Goal: Book appointment/travel/reservation

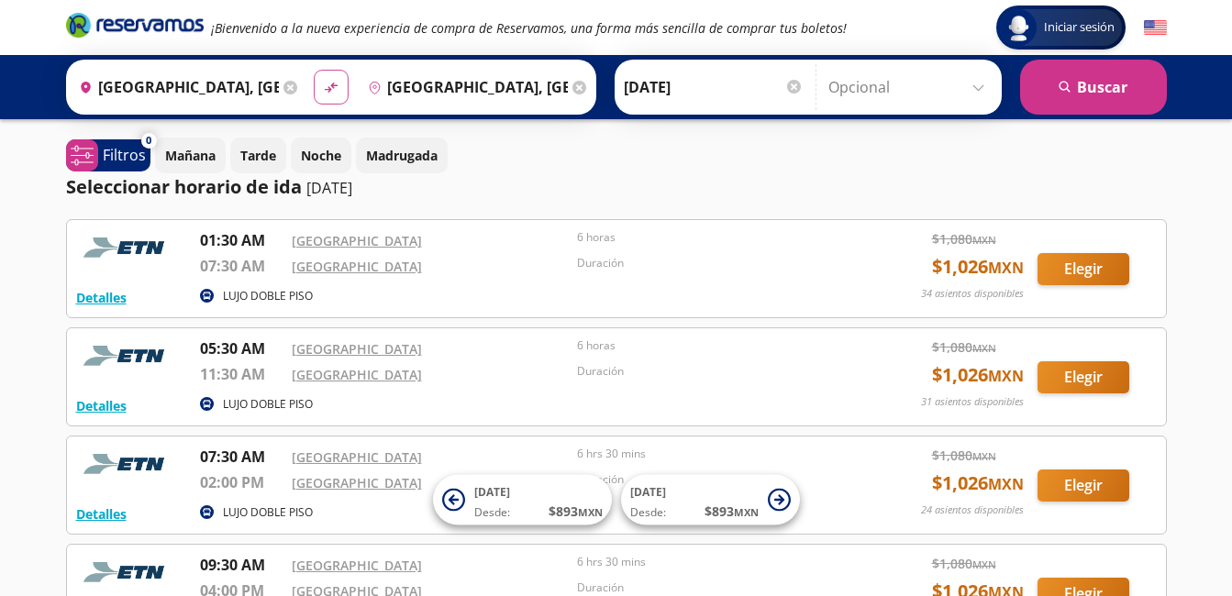
click at [326, 89] on icon at bounding box center [330, 88] width 13 height 10
type input "[GEOGRAPHIC_DATA], [GEOGRAPHIC_DATA]"
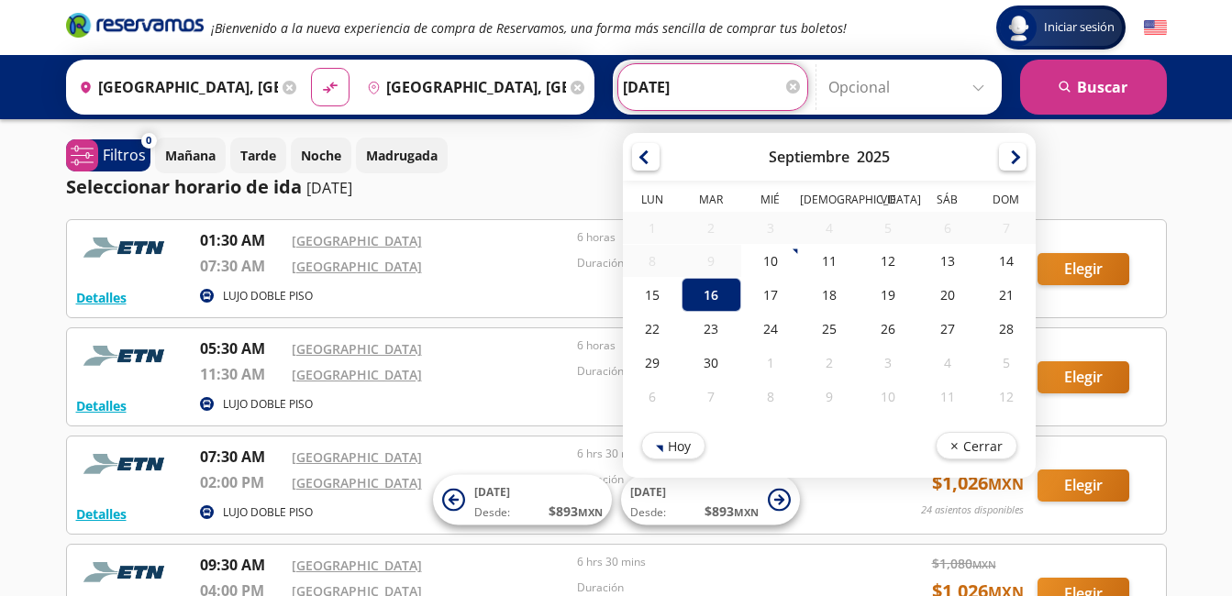
click at [639, 95] on input "[DATE]" at bounding box center [713, 87] width 180 height 46
click at [987, 329] on div "28" at bounding box center [1005, 329] width 59 height 34
type input "[DATE]"
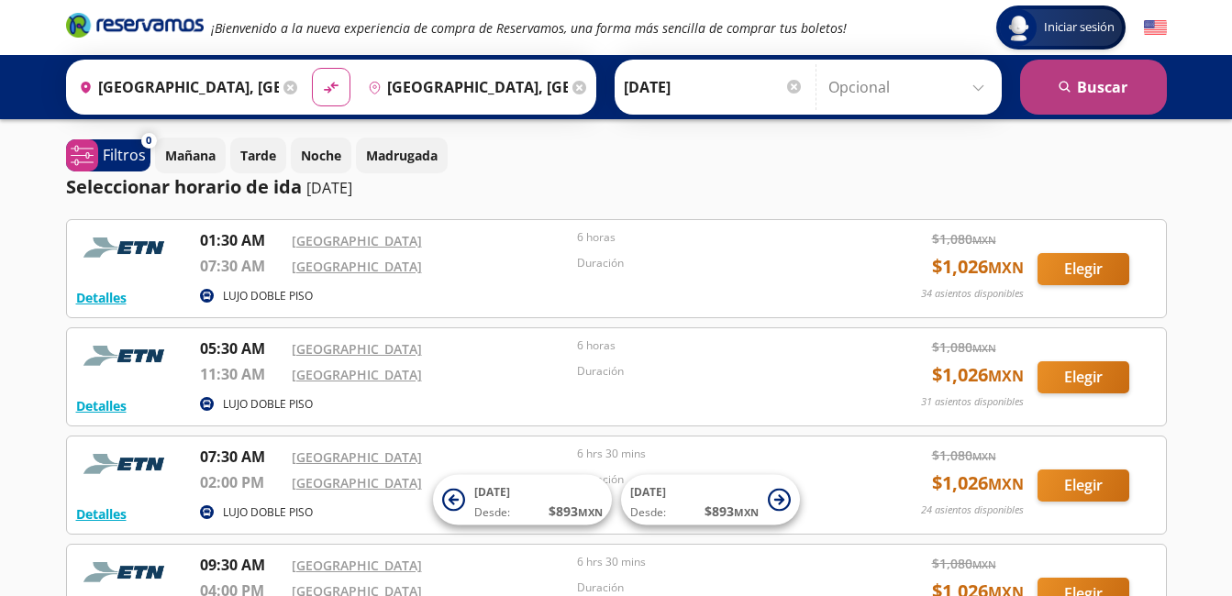
click at [1079, 94] on button "search [GEOGRAPHIC_DATA]" at bounding box center [1093, 87] width 147 height 55
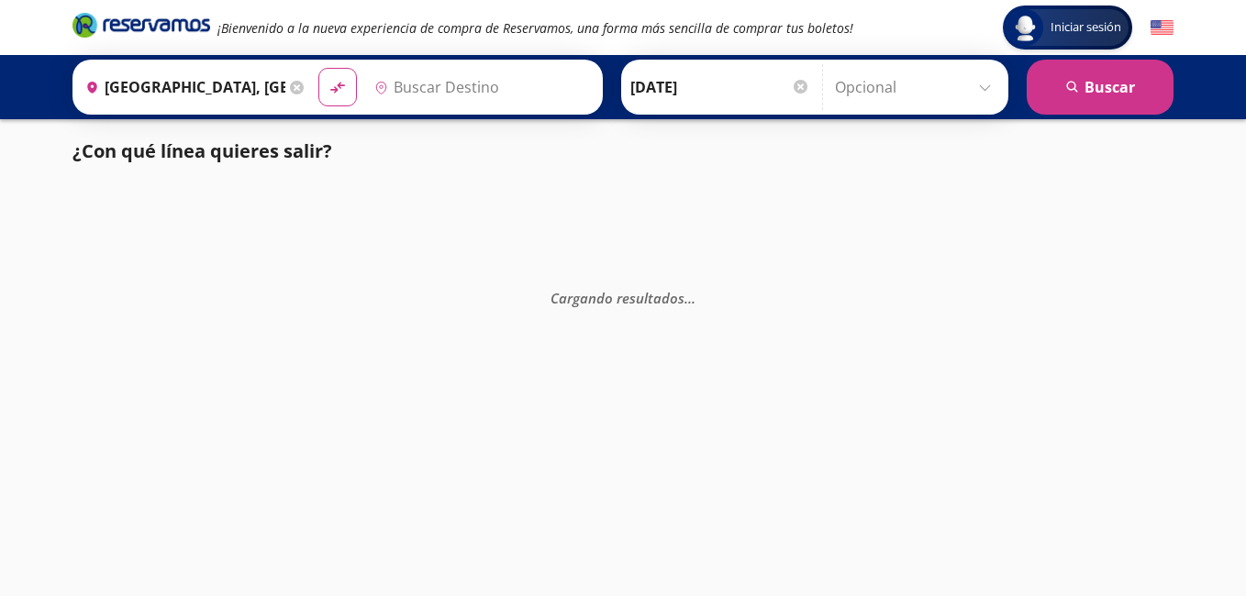
type input "[GEOGRAPHIC_DATA], [GEOGRAPHIC_DATA]"
